Goal: Task Accomplishment & Management: Manage account settings

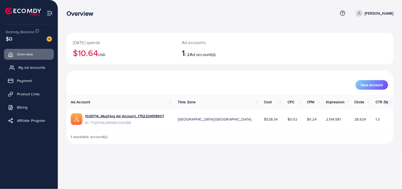
click at [33, 65] on span "My ad accounts" at bounding box center [31, 67] width 27 height 5
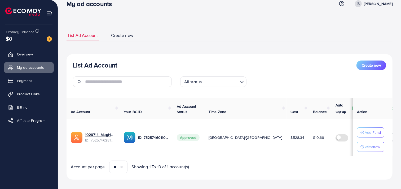
scroll to position [15, 0]
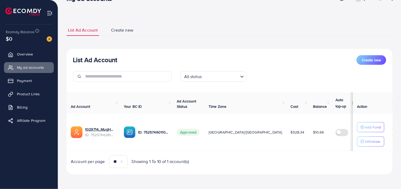
click at [49, 40] on img at bounding box center [49, 38] width 5 height 5
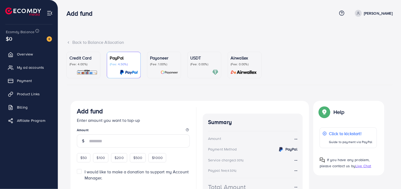
click at [80, 63] on p "(Fee: 4.00%)" at bounding box center [83, 64] width 28 height 4
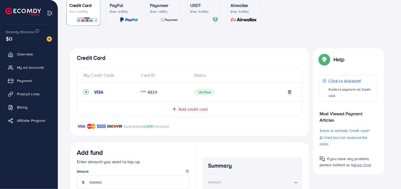
scroll to position [111, 0]
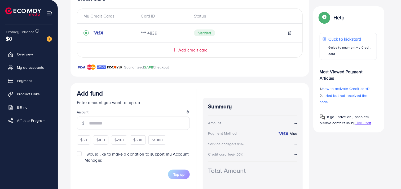
click at [78, 141] on div "$50" at bounding box center [84, 139] width 14 height 9
type input "**"
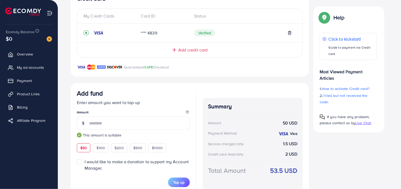
scroll to position [131, 0]
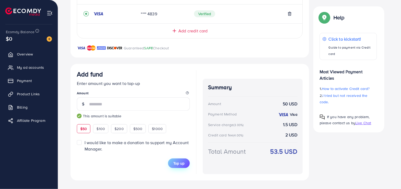
click at [180, 162] on span "Top up" at bounding box center [178, 162] width 11 height 5
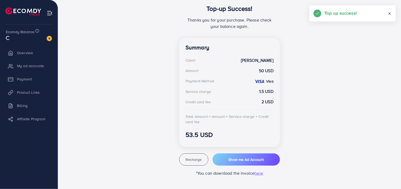
scroll to position [116, 0]
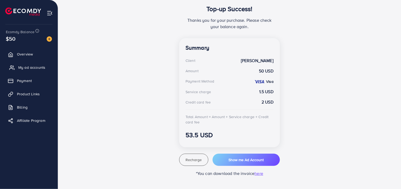
click at [32, 68] on span "My ad accounts" at bounding box center [31, 67] width 27 height 5
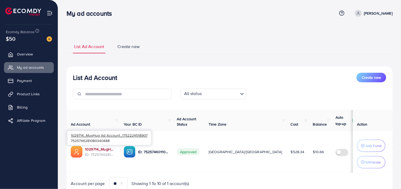
click at [105, 150] on link "1029714_MugHug Ad Account_1752224518907" at bounding box center [100, 148] width 30 height 5
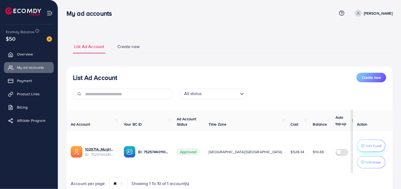
click at [373, 147] on p "Add Fund" at bounding box center [373, 145] width 16 height 6
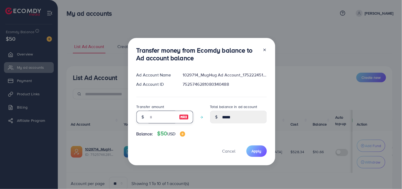
click at [156, 118] on input "number" at bounding box center [162, 116] width 26 height 13
type input "*"
type input "*****"
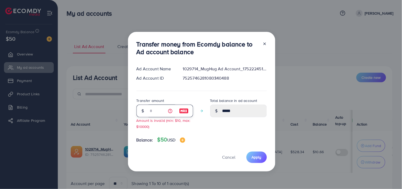
type input "**"
type input "*****"
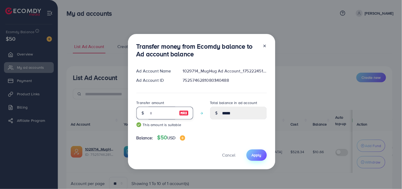
type input "**"
click at [258, 151] on button "Apply" at bounding box center [256, 154] width 20 height 11
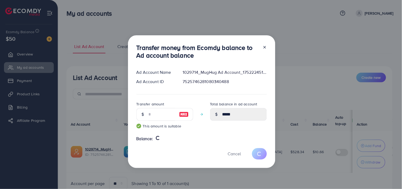
type input "*****"
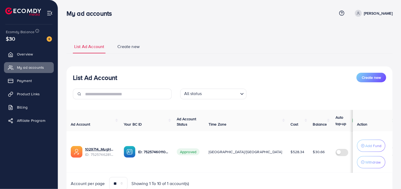
click at [136, 48] on span "Create new" at bounding box center [128, 46] width 22 height 6
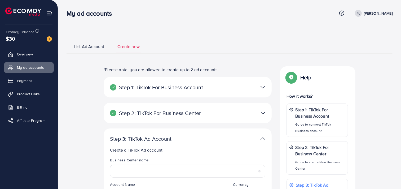
click at [260, 87] on div at bounding box center [242, 87] width 55 height 8
click at [263, 86] on img at bounding box center [262, 87] width 5 height 8
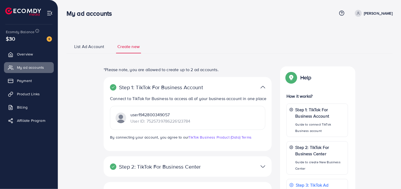
click at [261, 85] on img at bounding box center [262, 87] width 5 height 8
click at [263, 87] on img at bounding box center [262, 87] width 5 height 8
click at [264, 87] on img at bounding box center [262, 87] width 5 height 8
click at [264, 86] on img at bounding box center [262, 87] width 5 height 8
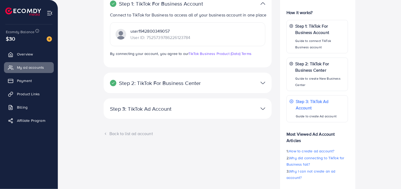
scroll to position [88, 0]
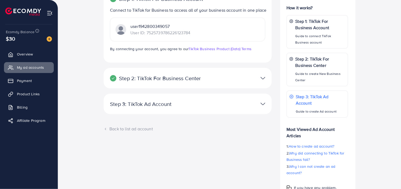
click at [258, 75] on div at bounding box center [242, 78] width 55 height 8
click at [260, 77] on img at bounding box center [262, 78] width 5 height 8
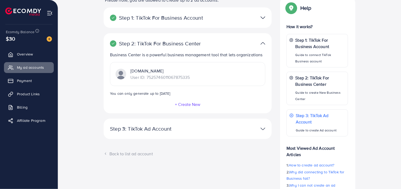
scroll to position [59, 0]
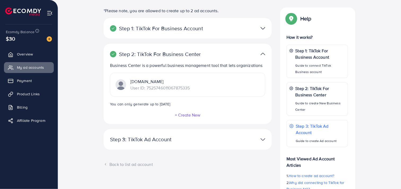
click at [264, 54] on img at bounding box center [262, 54] width 5 height 8
click at [263, 52] on img at bounding box center [262, 54] width 5 height 8
click at [263, 138] on img at bounding box center [262, 139] width 5 height 8
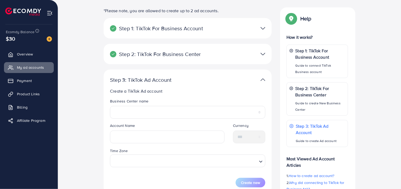
click at [262, 78] on img at bounding box center [262, 80] width 5 height 8
click at [260, 78] on div at bounding box center [242, 80] width 55 height 8
click at [264, 78] on img at bounding box center [262, 80] width 5 height 8
